Goal: Task Accomplishment & Management: Use online tool/utility

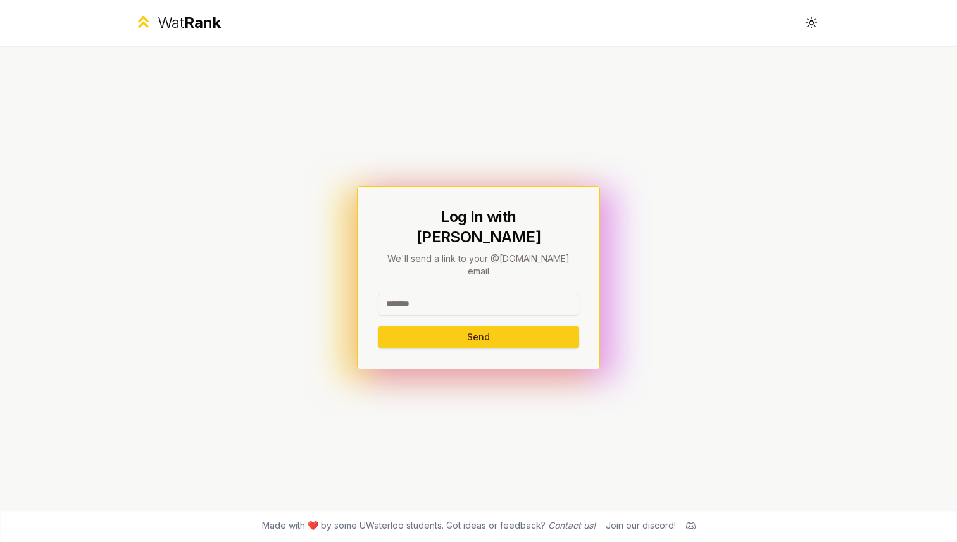
click at [444, 293] on input at bounding box center [478, 304] width 201 height 23
type input "****"
click at [378, 326] on button "Send" at bounding box center [478, 337] width 201 height 23
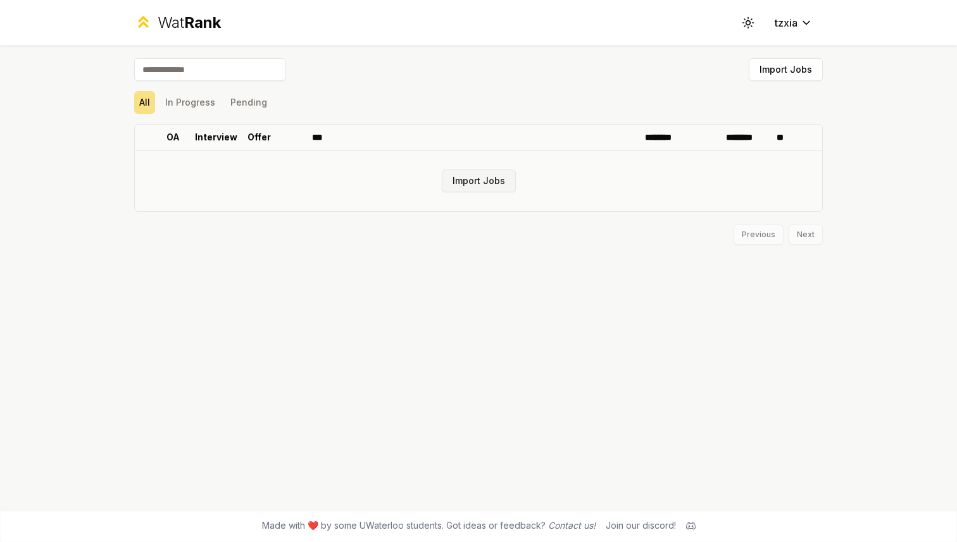
click at [480, 180] on button "Import Jobs" at bounding box center [479, 181] width 74 height 23
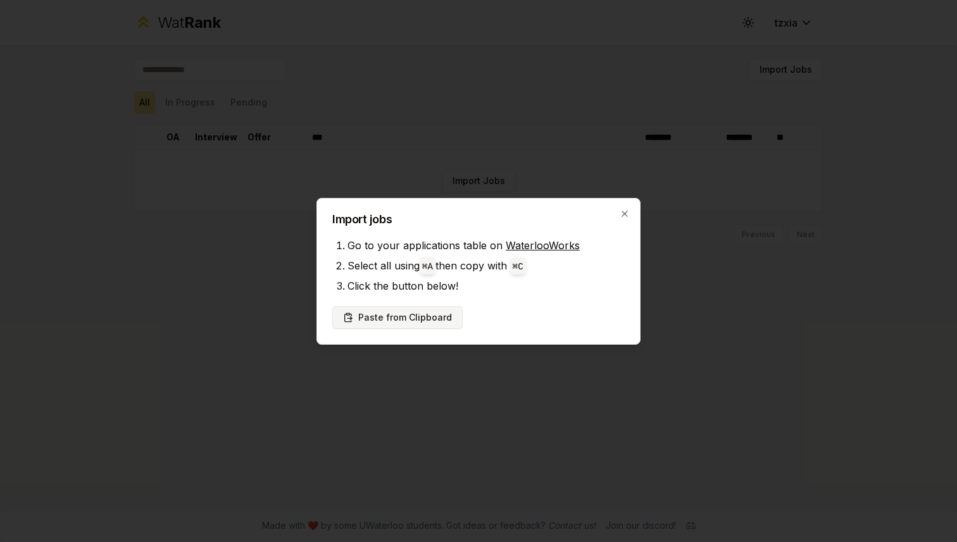
click at [406, 318] on button "Paste from Clipboard" at bounding box center [397, 317] width 130 height 23
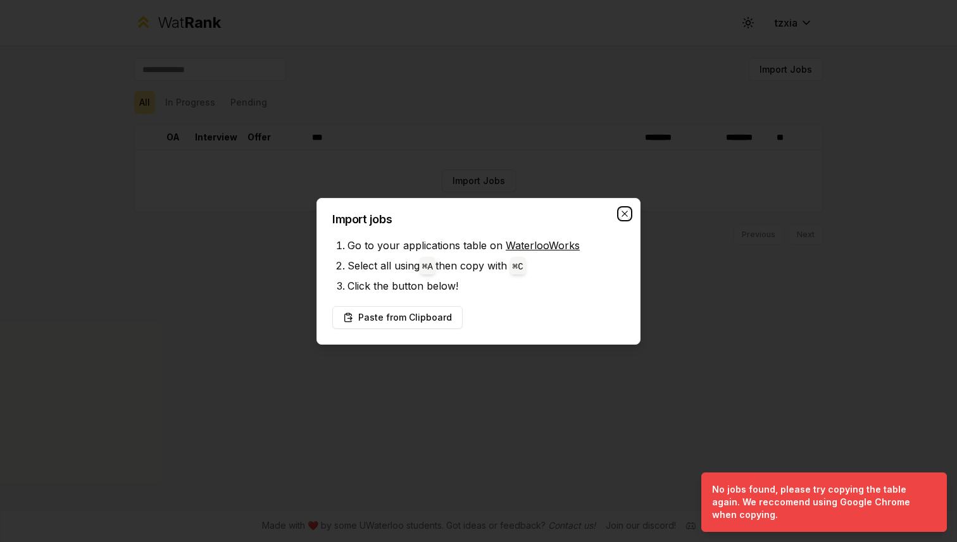
click at [626, 213] on icon "button" at bounding box center [624, 214] width 10 height 10
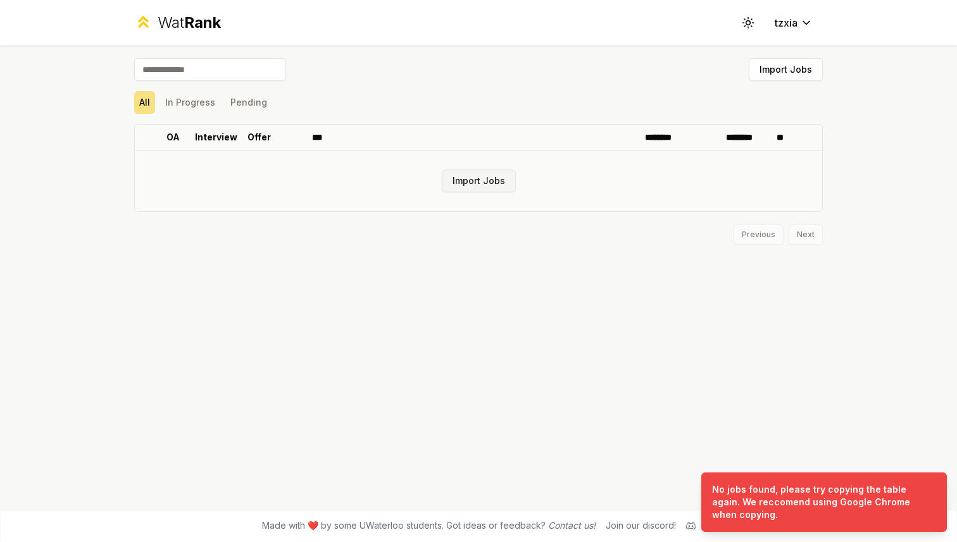
click at [487, 182] on button "Import Jobs" at bounding box center [479, 181] width 74 height 23
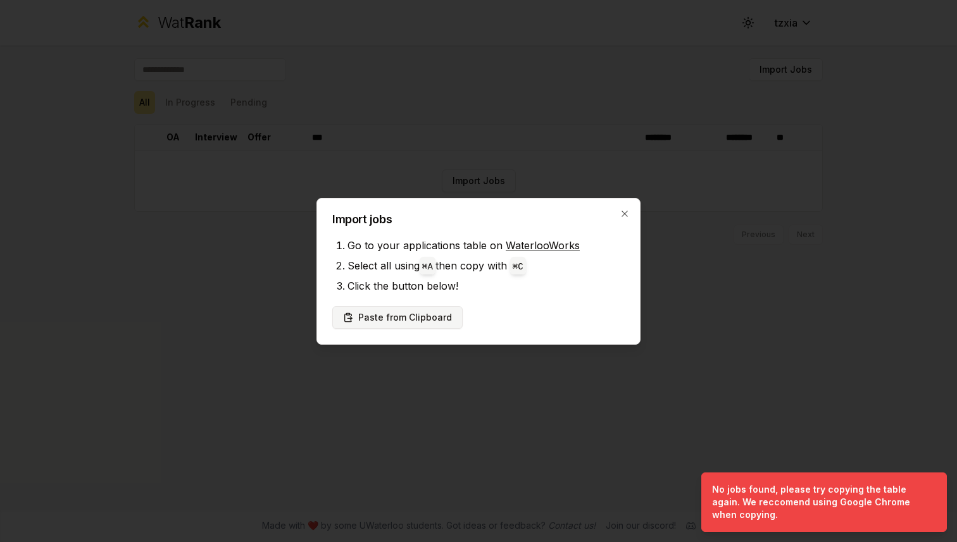
click at [406, 316] on button "Paste from Clipboard" at bounding box center [397, 317] width 130 height 23
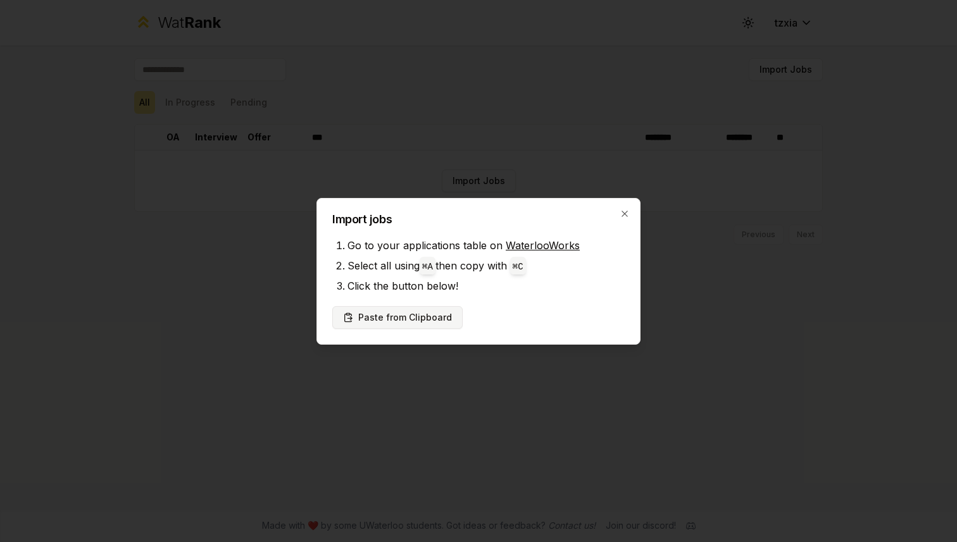
click at [420, 311] on button "Paste from Clipboard" at bounding box center [397, 317] width 130 height 23
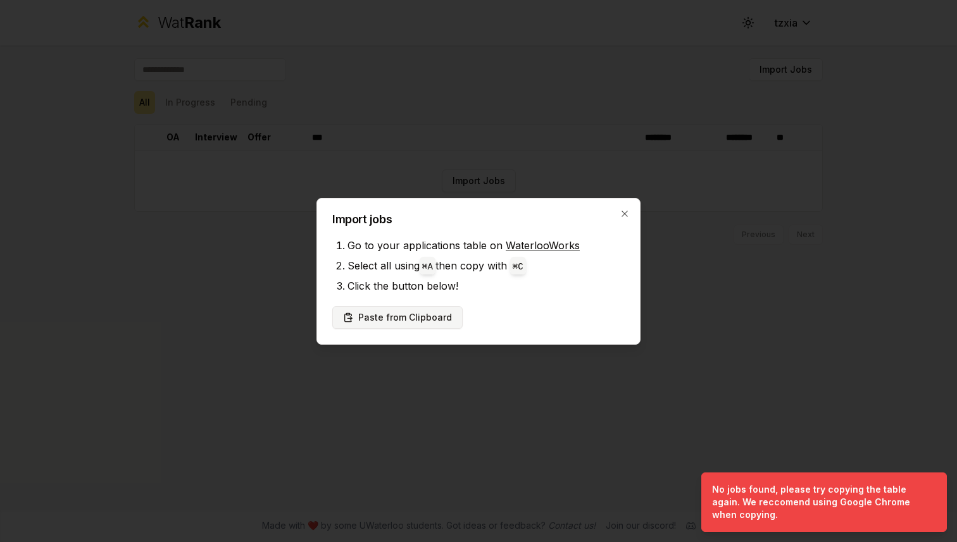
click at [430, 321] on button "Paste from Clipboard" at bounding box center [397, 317] width 130 height 23
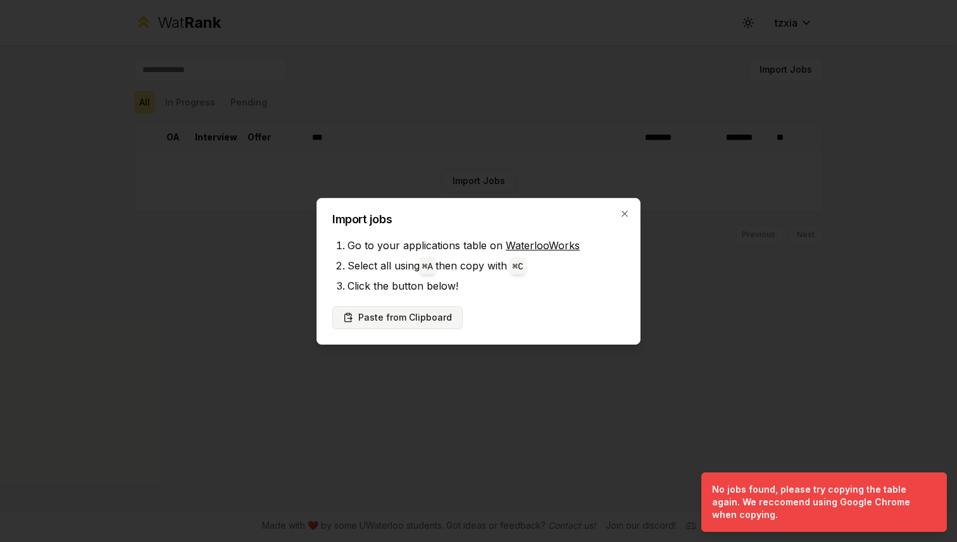
click at [430, 321] on button "Paste from Clipboard" at bounding box center [397, 317] width 130 height 23
click at [621, 214] on icon "button" at bounding box center [624, 214] width 10 height 10
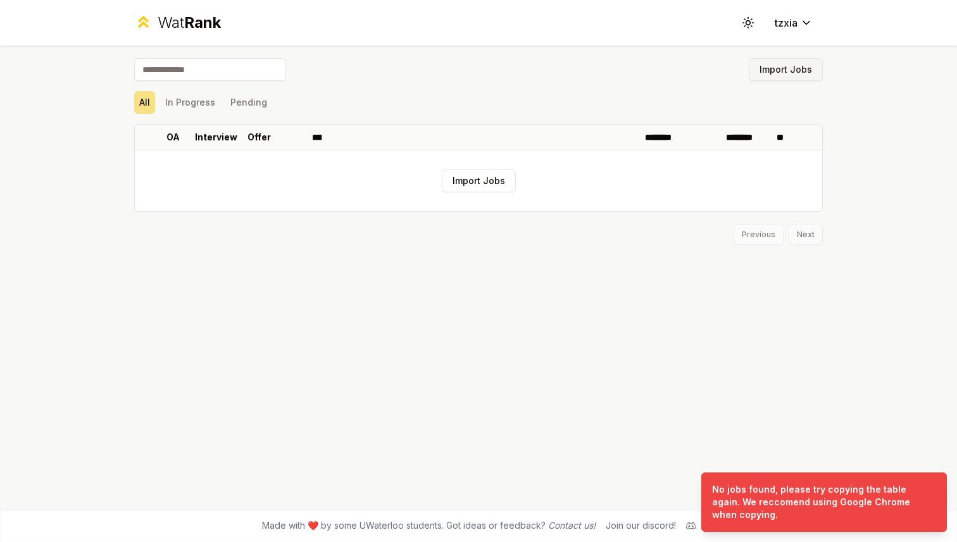
click at [786, 70] on button "Import Jobs" at bounding box center [785, 69] width 74 height 23
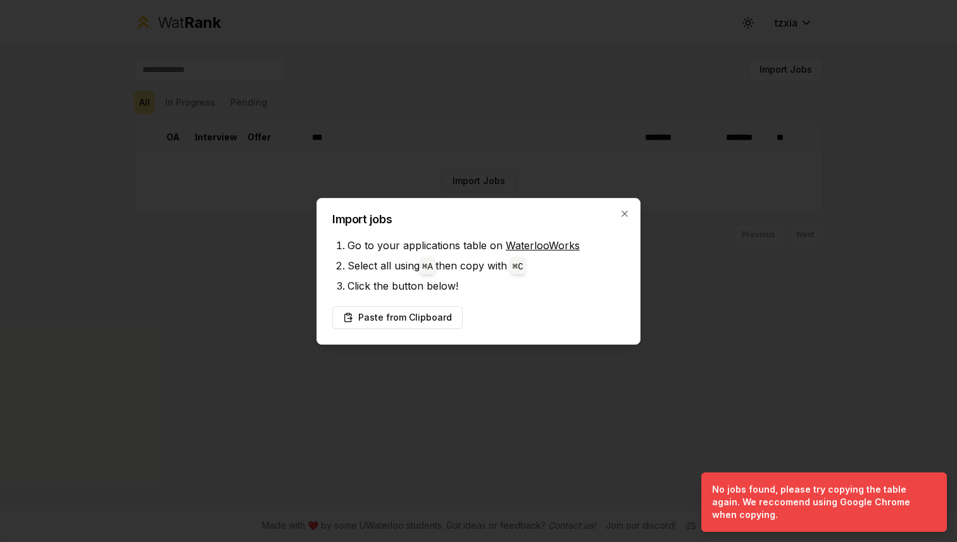
click at [544, 246] on link "WaterlooWorks" at bounding box center [543, 245] width 74 height 13
click at [406, 313] on button "Paste from Clipboard" at bounding box center [397, 317] width 130 height 23
click at [623, 213] on icon "button" at bounding box center [624, 214] width 6 height 6
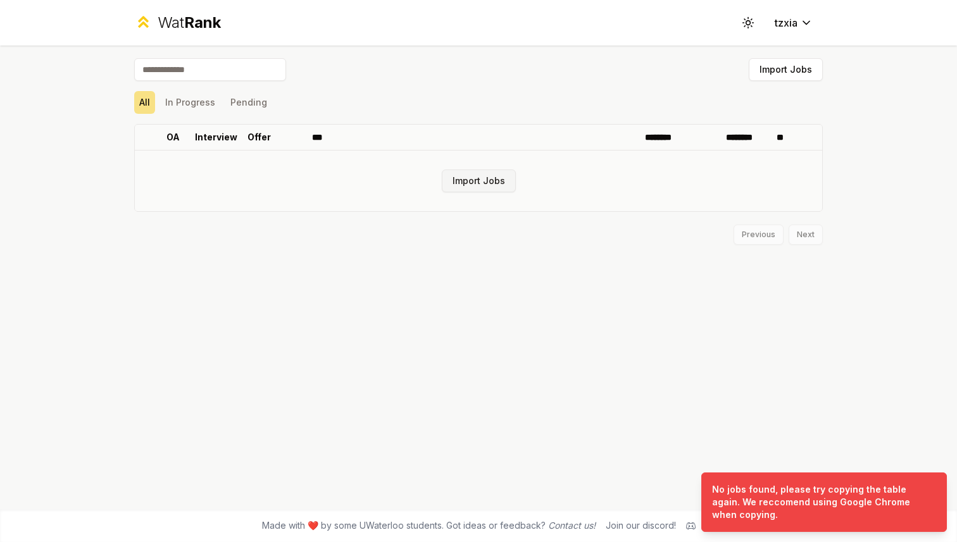
click at [494, 183] on button "Import Jobs" at bounding box center [479, 181] width 74 height 23
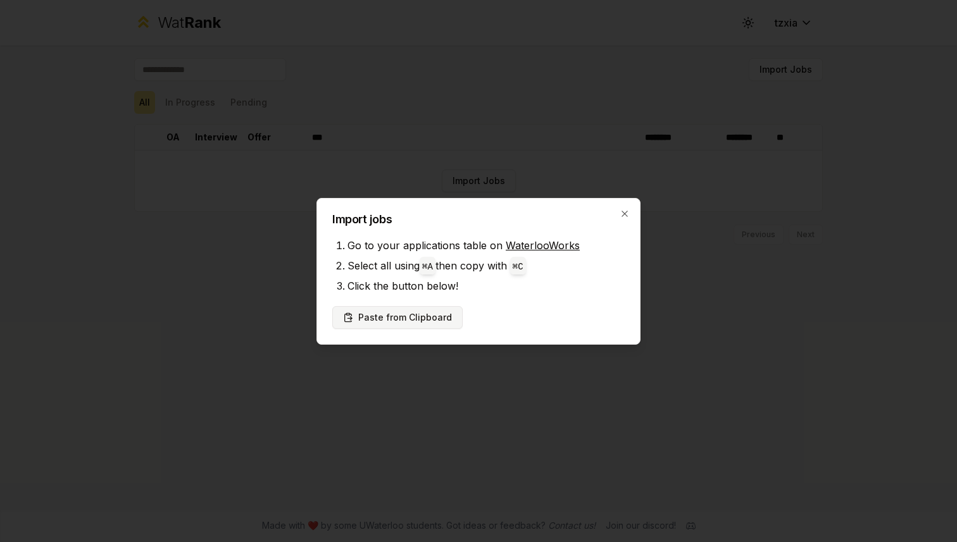
click at [424, 321] on button "Paste from Clipboard" at bounding box center [397, 317] width 130 height 23
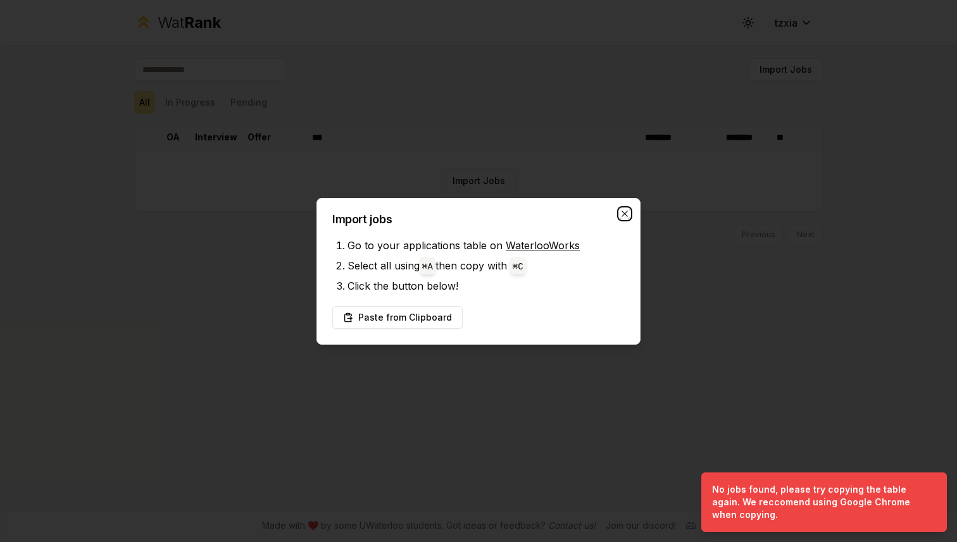
click at [627, 214] on icon "button" at bounding box center [624, 214] width 10 height 10
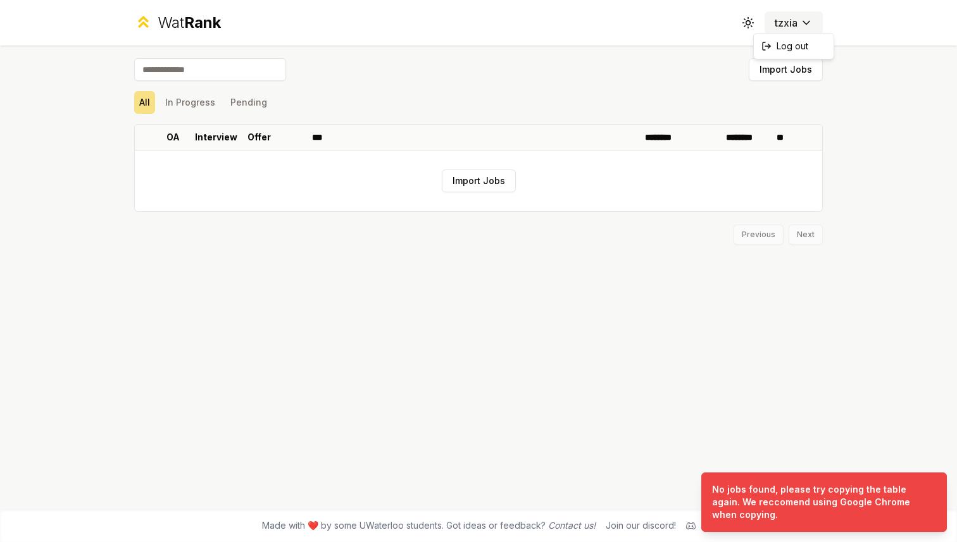
click at [794, 15] on html "Wat Rank Toggle theme tzxia Import Jobs All In Progress Pending OA Interview Of…" at bounding box center [478, 271] width 957 height 542
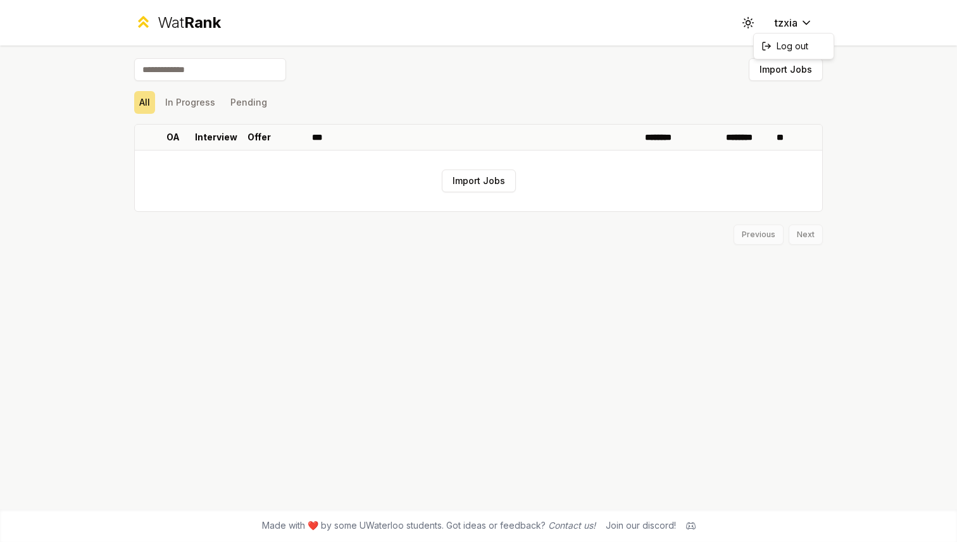
click at [748, 16] on html "Wat Rank Toggle theme tzxia Import Jobs All In Progress Pending OA Interview Of…" at bounding box center [478, 271] width 957 height 542
click at [748, 23] on icon at bounding box center [748, 22] width 12 height 12
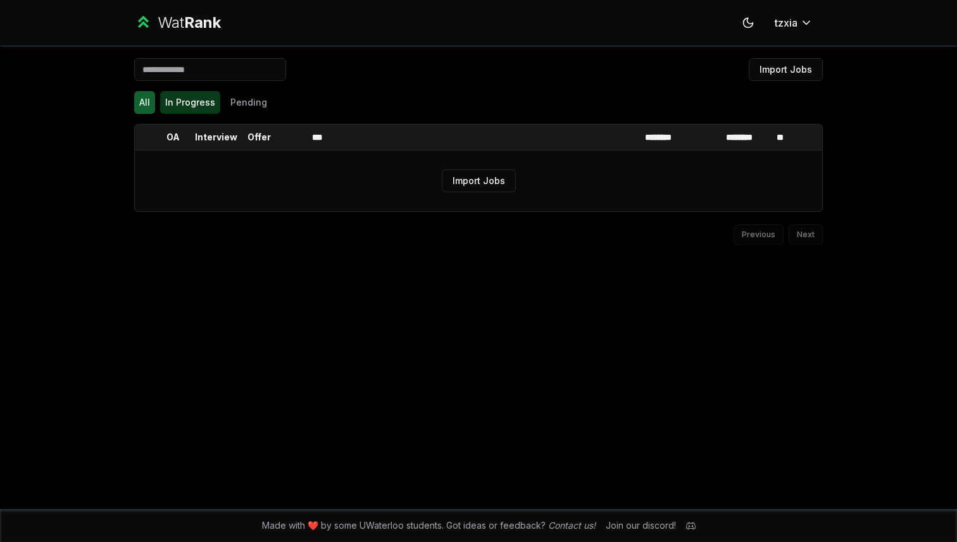
click at [198, 108] on button "In Progress" at bounding box center [190, 102] width 60 height 23
click at [263, 105] on button "Pending" at bounding box center [248, 102] width 47 height 23
click at [190, 106] on button "In Progress" at bounding box center [190, 102] width 60 height 23
click at [152, 106] on button "All" at bounding box center [144, 102] width 21 height 23
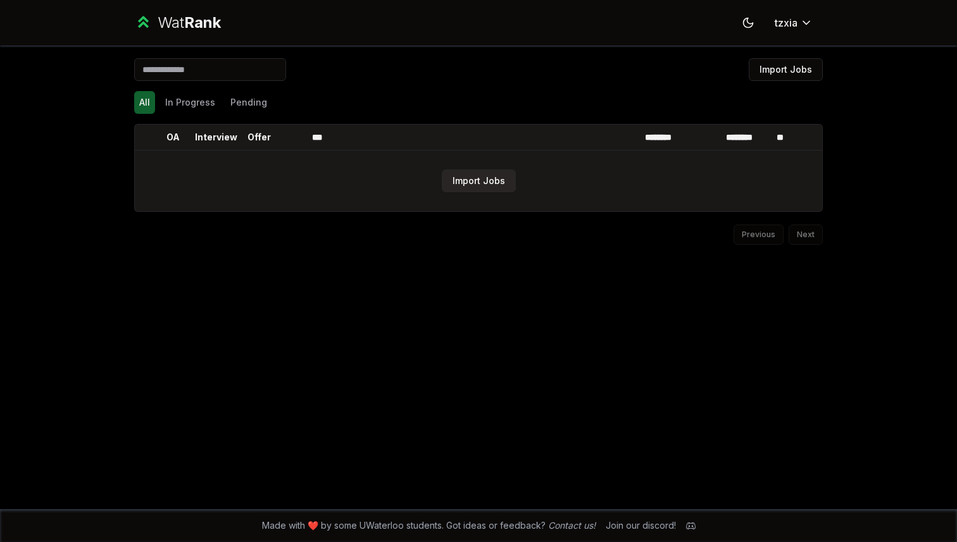
click at [493, 182] on button "Import Jobs" at bounding box center [479, 181] width 74 height 23
